Goal: Task Accomplishment & Management: Complete application form

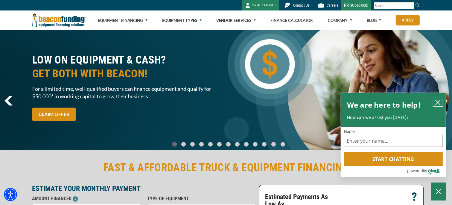
click at [439, 103] on icon "close chatbox" at bounding box center [438, 102] width 5 height 5
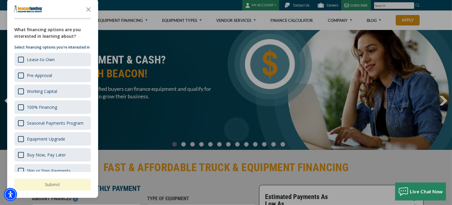
scroll to position [8, 0]
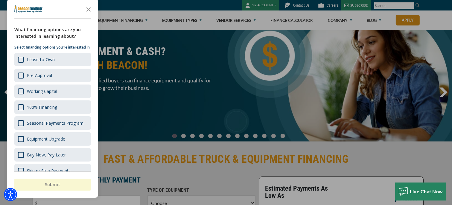
click at [229, 115] on div at bounding box center [226, 102] width 452 height 205
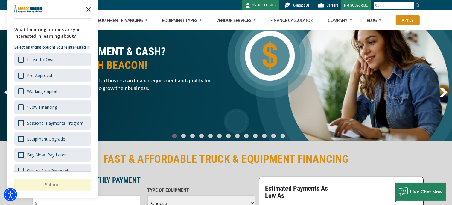
click at [87, 13] on icon "Close the survey" at bounding box center [89, 9] width 12 height 12
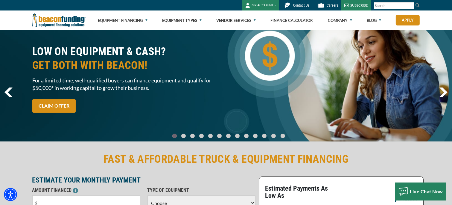
click at [269, 7] on button "MY ACCOUNT" at bounding box center [260, 5] width 37 height 10
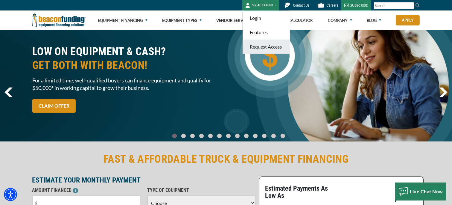
click at [265, 46] on link "Request Access" at bounding box center [266, 47] width 47 height 14
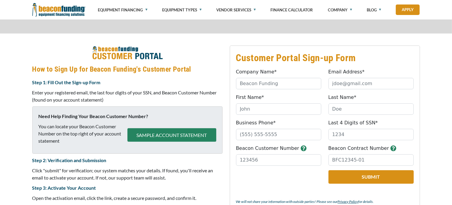
scroll to position [238, 0]
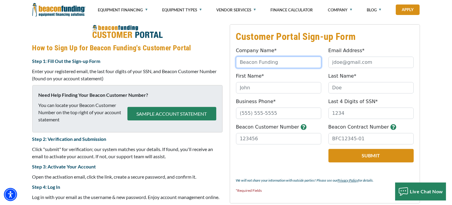
click at [263, 63] on input "Company Name*" at bounding box center [278, 62] width 85 height 11
type input "[PERSON_NAME] Services LLC"
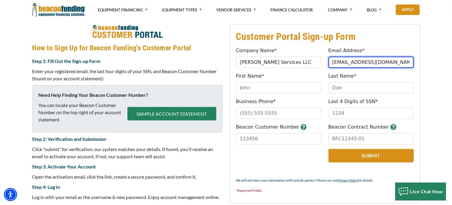
type input "[EMAIL_ADDRESS][DOMAIN_NAME]"
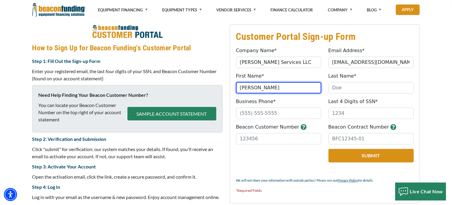
type input "[PERSON_NAME]"
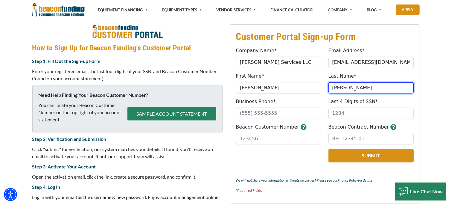
type input "[PERSON_NAME]"
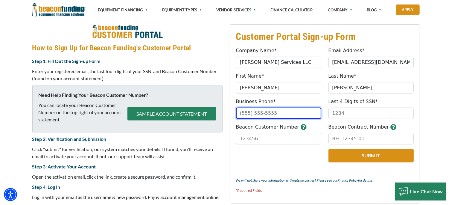
type input "("
type input "[PHONE_NUMBER]"
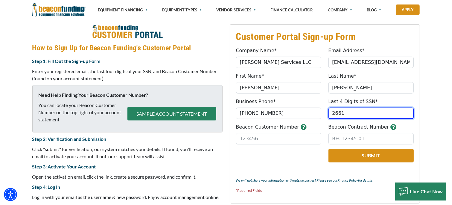
type input "2661"
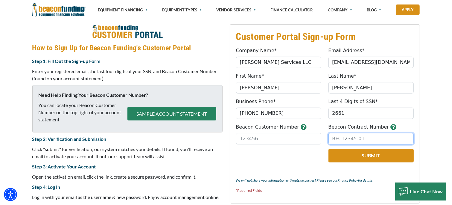
click at [348, 136] on input "Beacon Contract Number" at bounding box center [371, 138] width 85 height 11
type input "b"
type input "BFC20869-01"
click at [301, 128] on icon "button" at bounding box center [304, 127] width 6 height 6
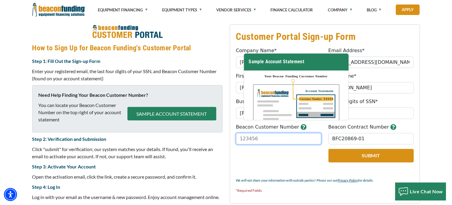
click at [262, 135] on input "Beacon Customer Number" at bounding box center [278, 138] width 85 height 11
click at [288, 50] on div "Company Name* [PERSON_NAME] Services LLC Please provide a valid company name." at bounding box center [279, 57] width 92 height 21
click at [263, 142] on input "Beacon Customer Number" at bounding box center [278, 138] width 85 height 11
click at [378, 34] on h3 "Customer Portal Sign-up Form" at bounding box center [325, 37] width 178 height 12
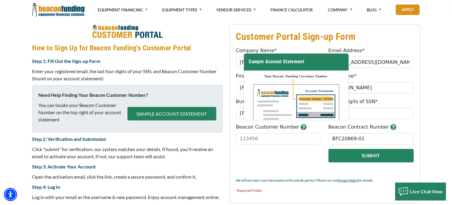
click at [337, 154] on button "Submit" at bounding box center [371, 155] width 85 height 13
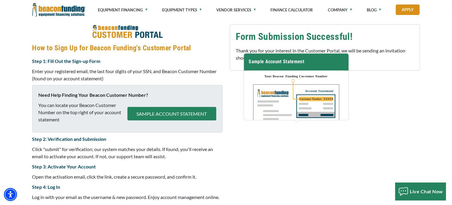
click at [365, 128] on div "Customer Portal Sign-up Form Company Name* T.C. Wagner Services LLC Please prov…" at bounding box center [325, 113] width 198 height 179
click at [363, 110] on div "Customer Portal Sign-up Form Company Name* T.C. Wagner Services LLC Please prov…" at bounding box center [325, 113] width 198 height 179
click at [339, 57] on h3 "Sample Account Statement" at bounding box center [296, 62] width 105 height 17
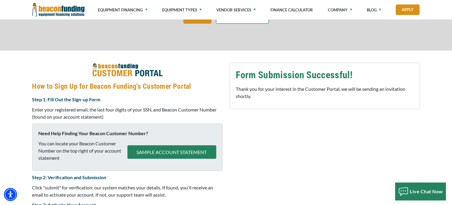
scroll to position [0, 0]
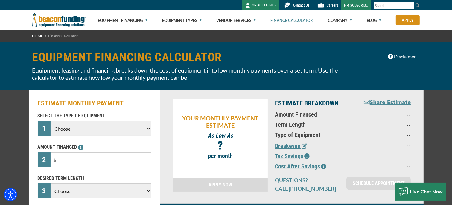
click at [273, 4] on button "MY ACCOUNT" at bounding box center [260, 5] width 37 height 10
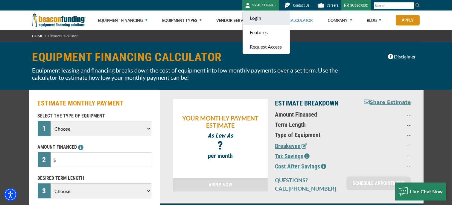
click at [266, 18] on link "Login" at bounding box center [266, 18] width 47 height 14
